Goal: Task Accomplishment & Management: Manage account settings

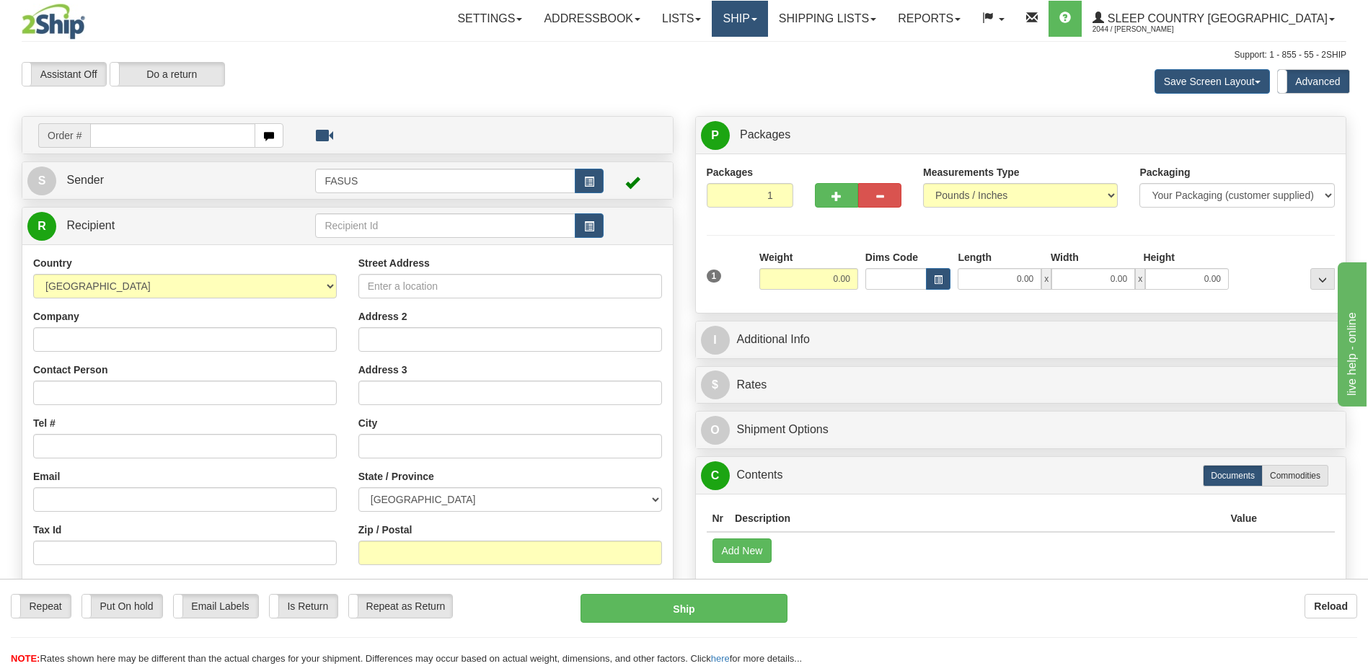
click at [757, 18] on span at bounding box center [754, 19] width 6 height 3
click at [753, 73] on span "OnHold / Order Queue" at bounding box center [702, 69] width 102 height 12
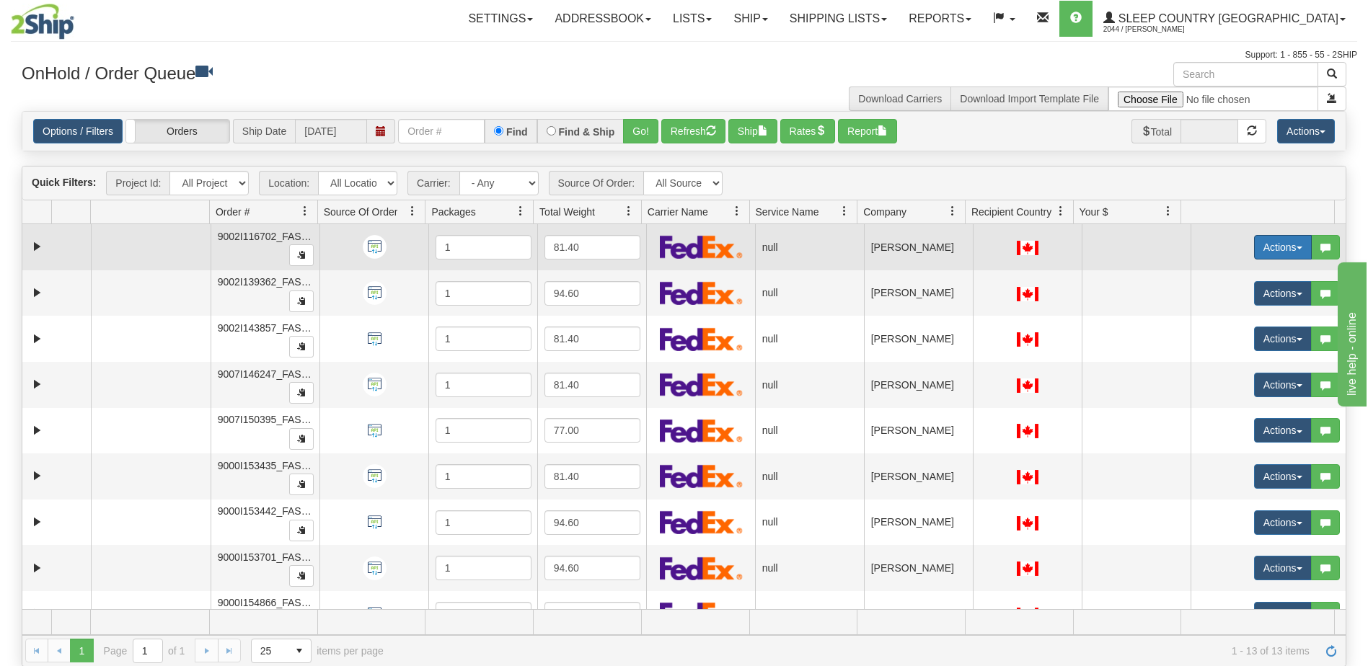
click at [1263, 249] on button "Actions" at bounding box center [1283, 247] width 58 height 25
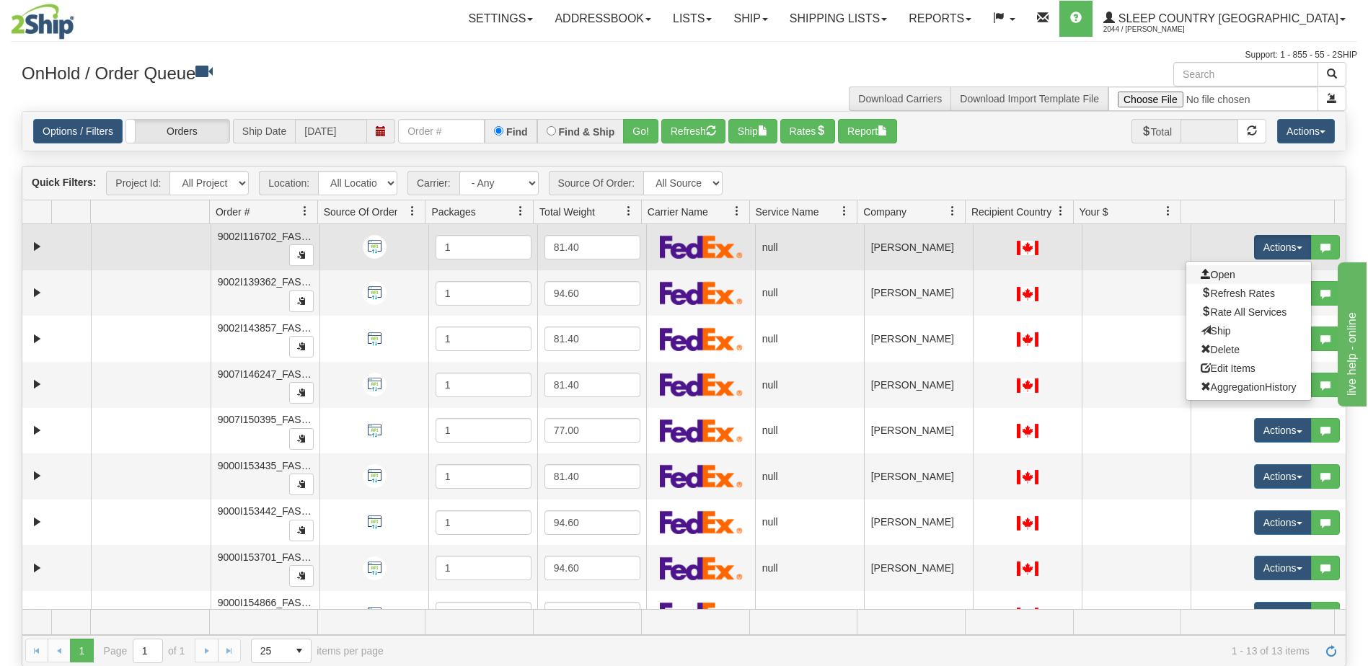
click at [1226, 276] on link "Open" at bounding box center [1248, 274] width 125 height 19
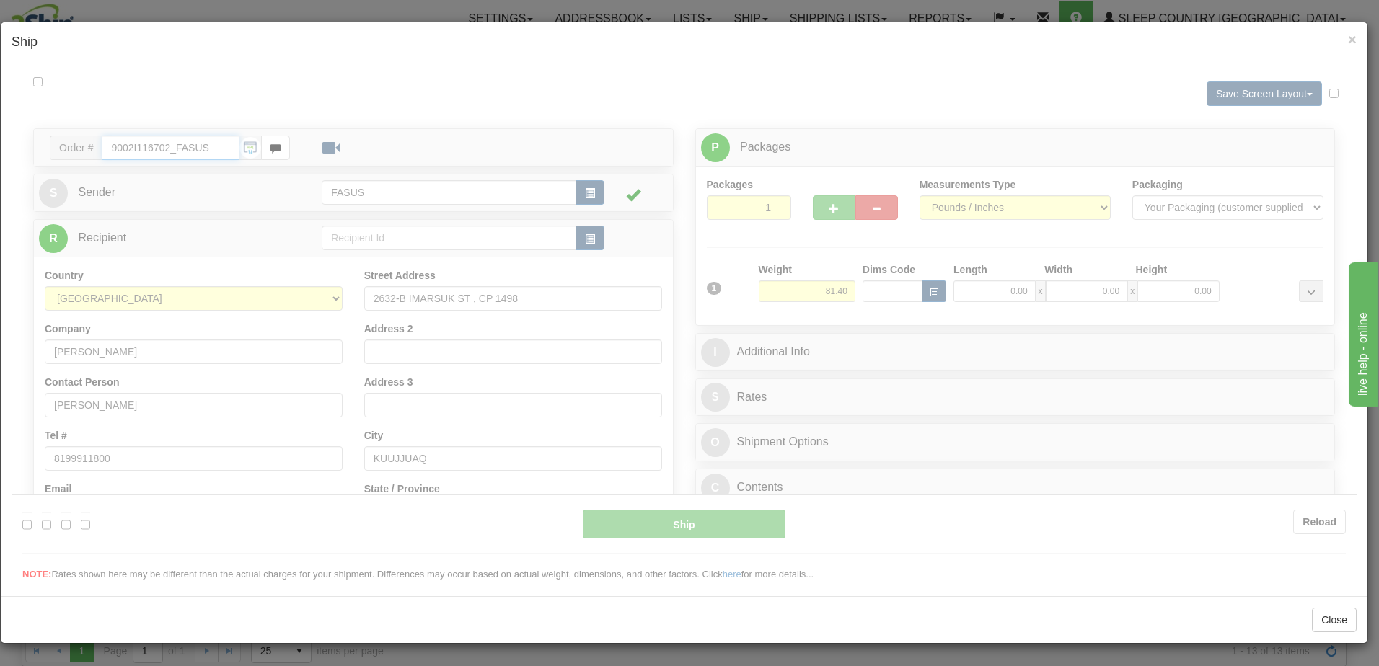
type input "09:42"
type input "16:00"
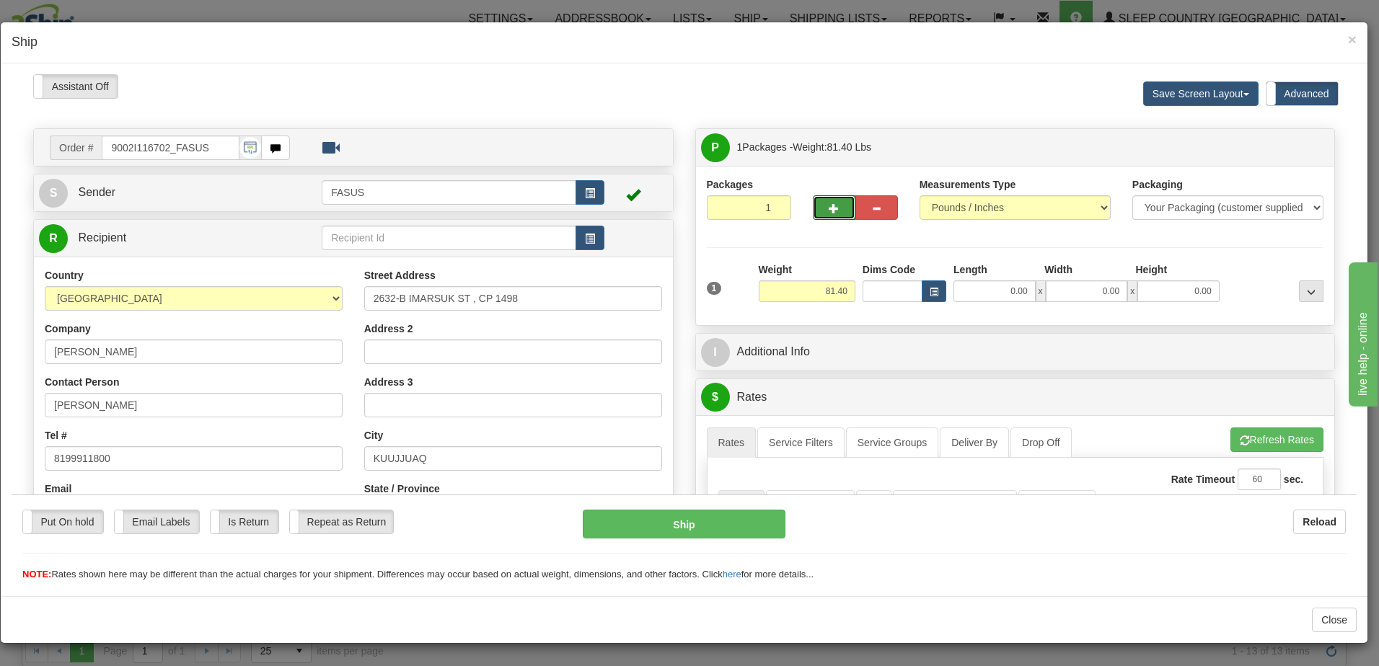
click at [833, 203] on button "button" at bounding box center [834, 207] width 43 height 25
type input "2"
click at [1351, 39] on span "×" at bounding box center [1352, 39] width 9 height 17
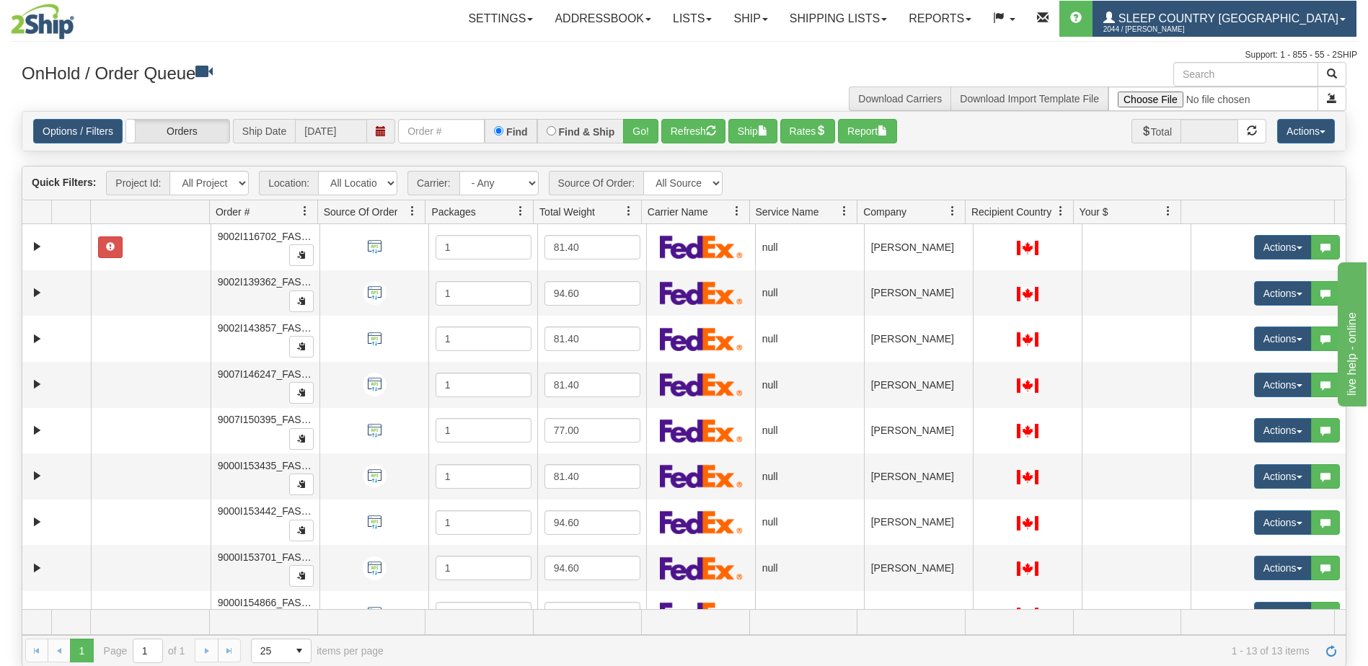
click at [1211, 23] on span "2044 / [PERSON_NAME]" at bounding box center [1157, 29] width 108 height 14
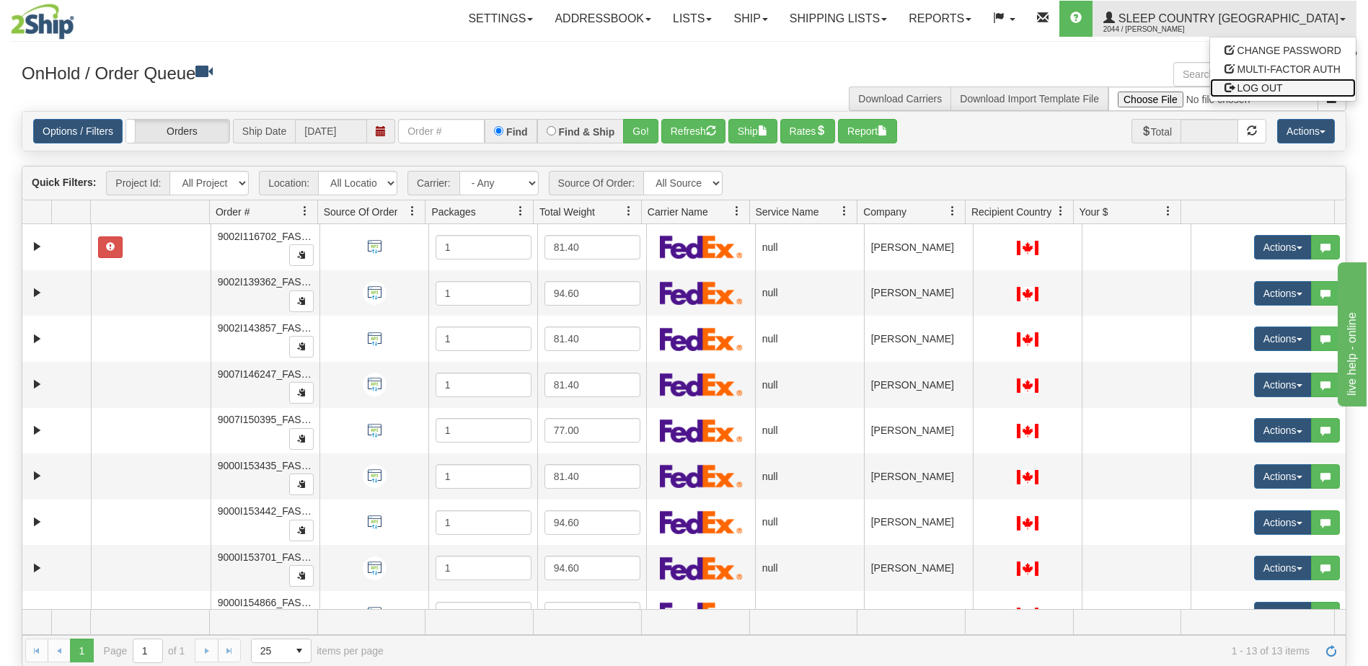
click at [1264, 89] on span "LOG OUT" at bounding box center [1259, 88] width 45 height 12
